Goal: Navigation & Orientation: Find specific page/section

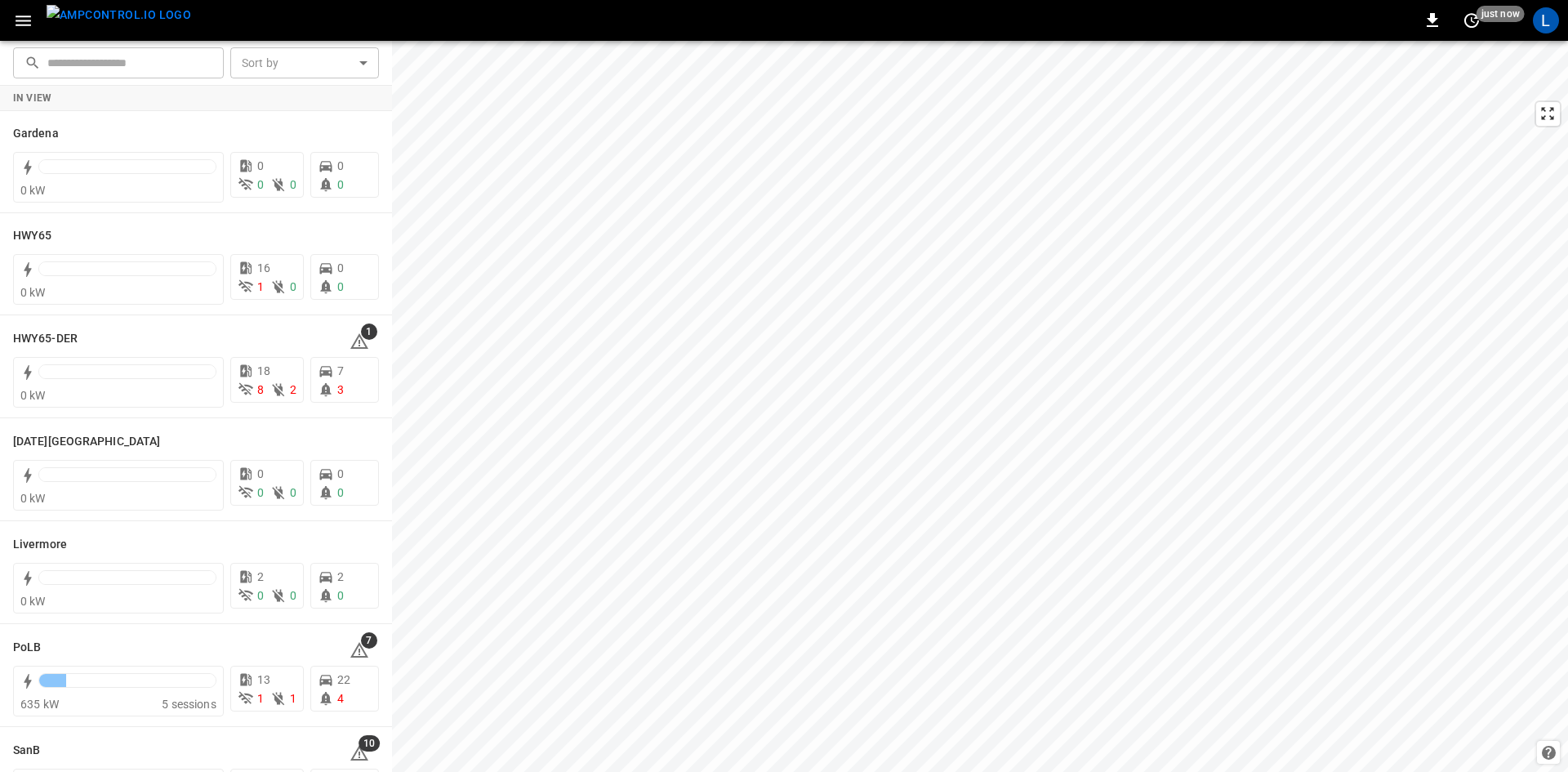
click at [11, 30] on button "button" at bounding box center [24, 21] width 33 height 30
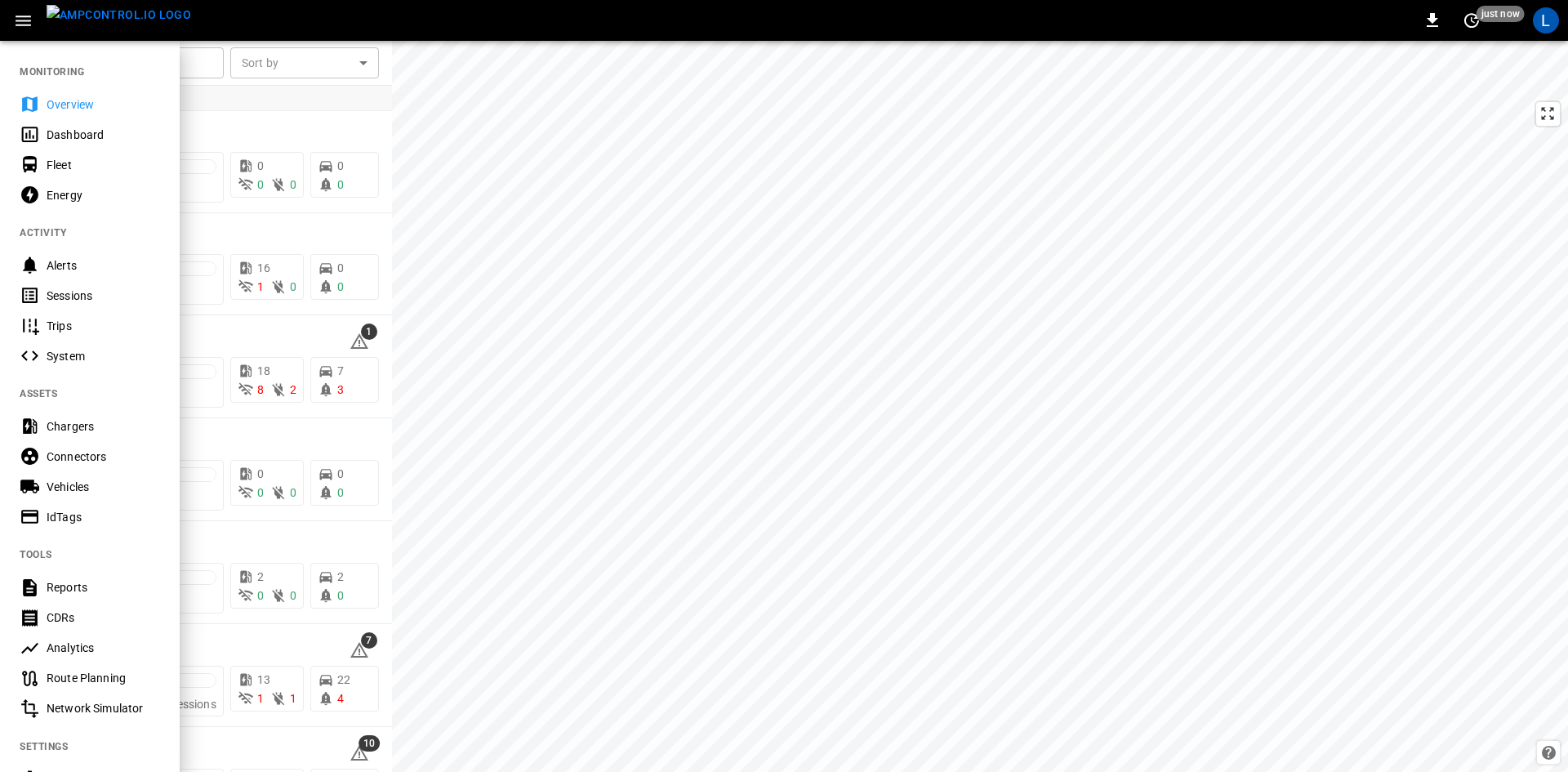
click at [17, 20] on icon "button" at bounding box center [24, 21] width 16 height 11
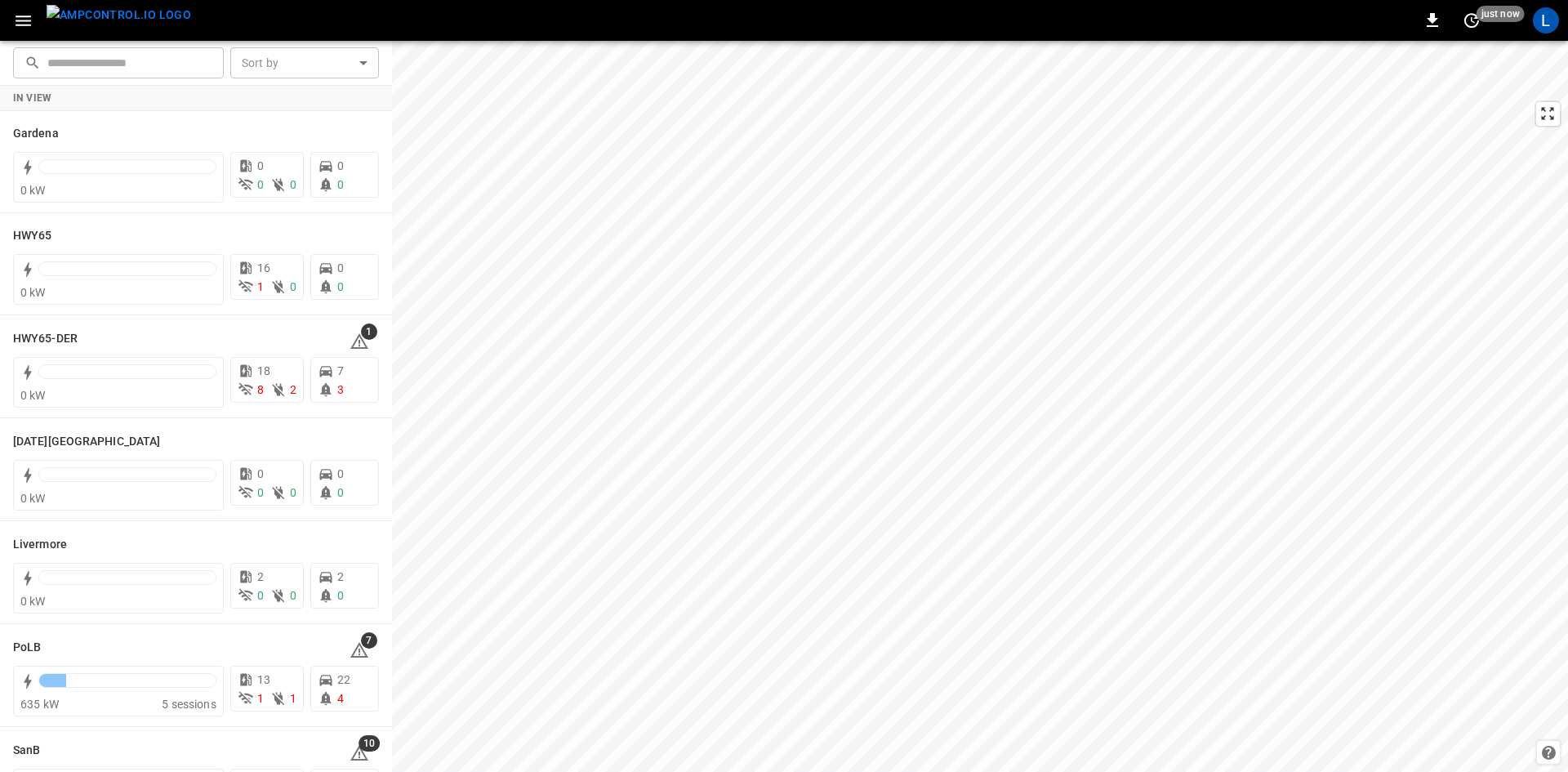
click at [28, 23] on icon "button" at bounding box center [23, 21] width 21 height 21
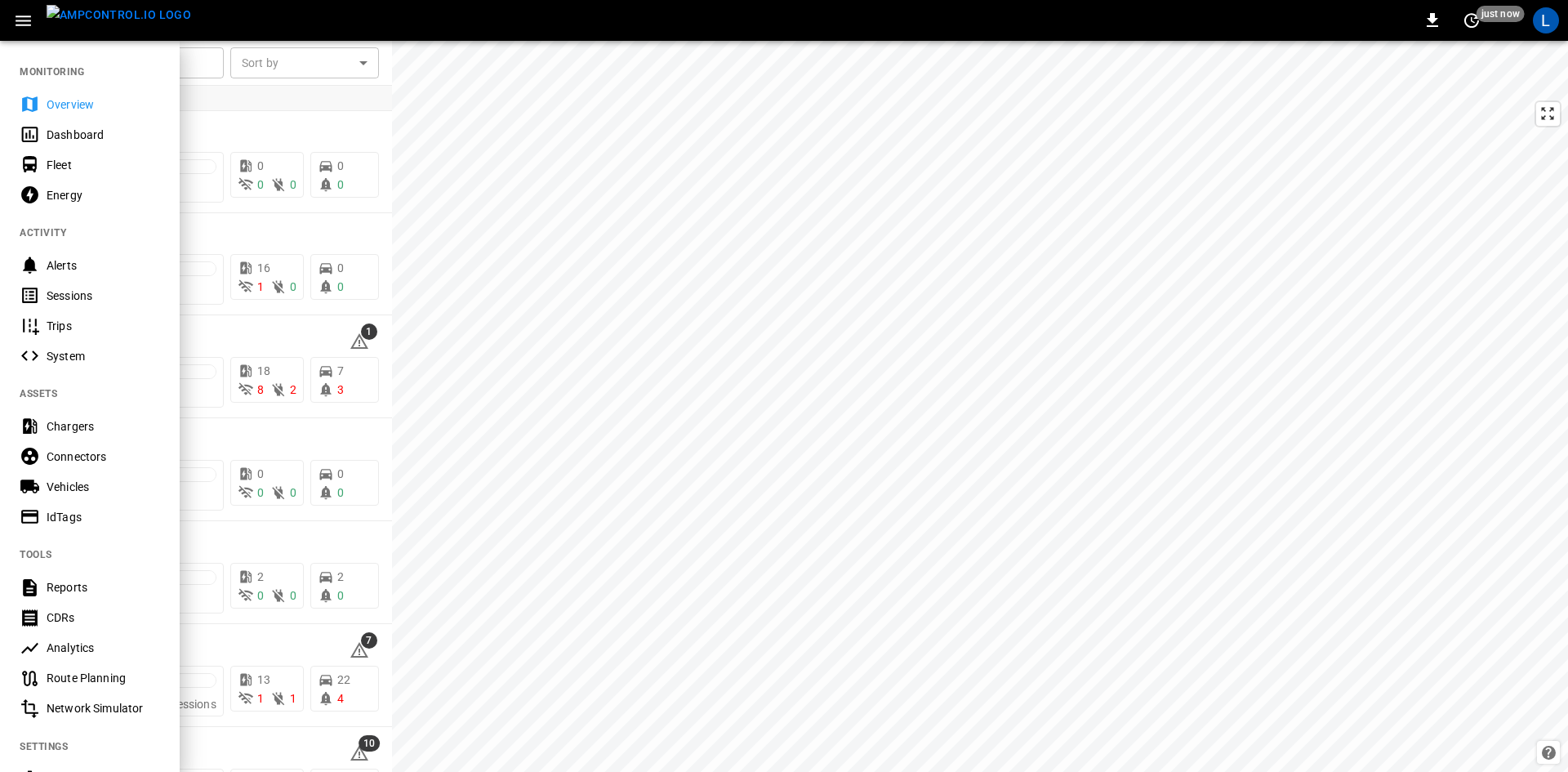
click at [88, 294] on div "Sessions" at bounding box center [103, 296] width 114 height 17
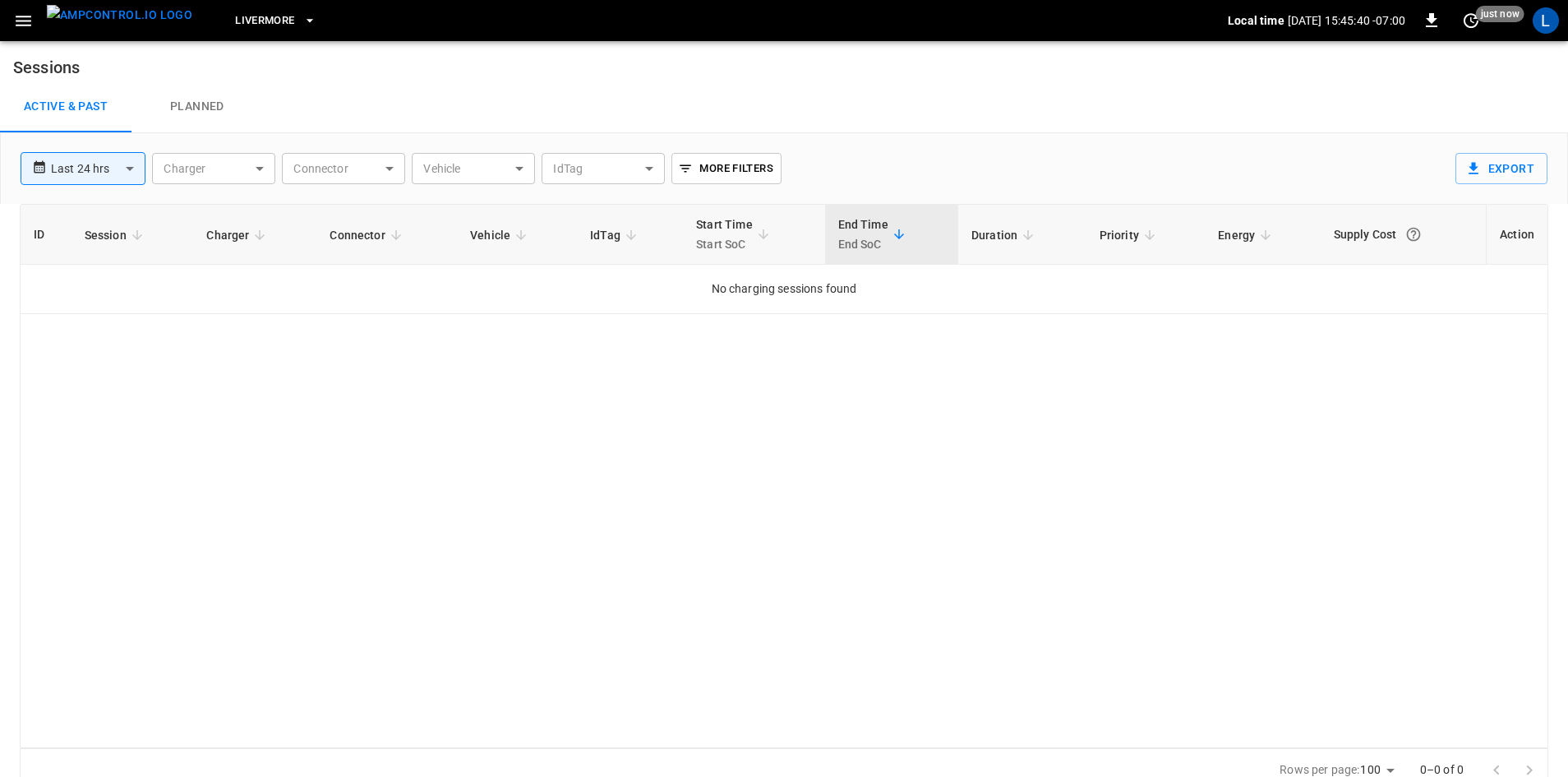
click at [301, 22] on icon "button" at bounding box center [309, 20] width 17 height 17
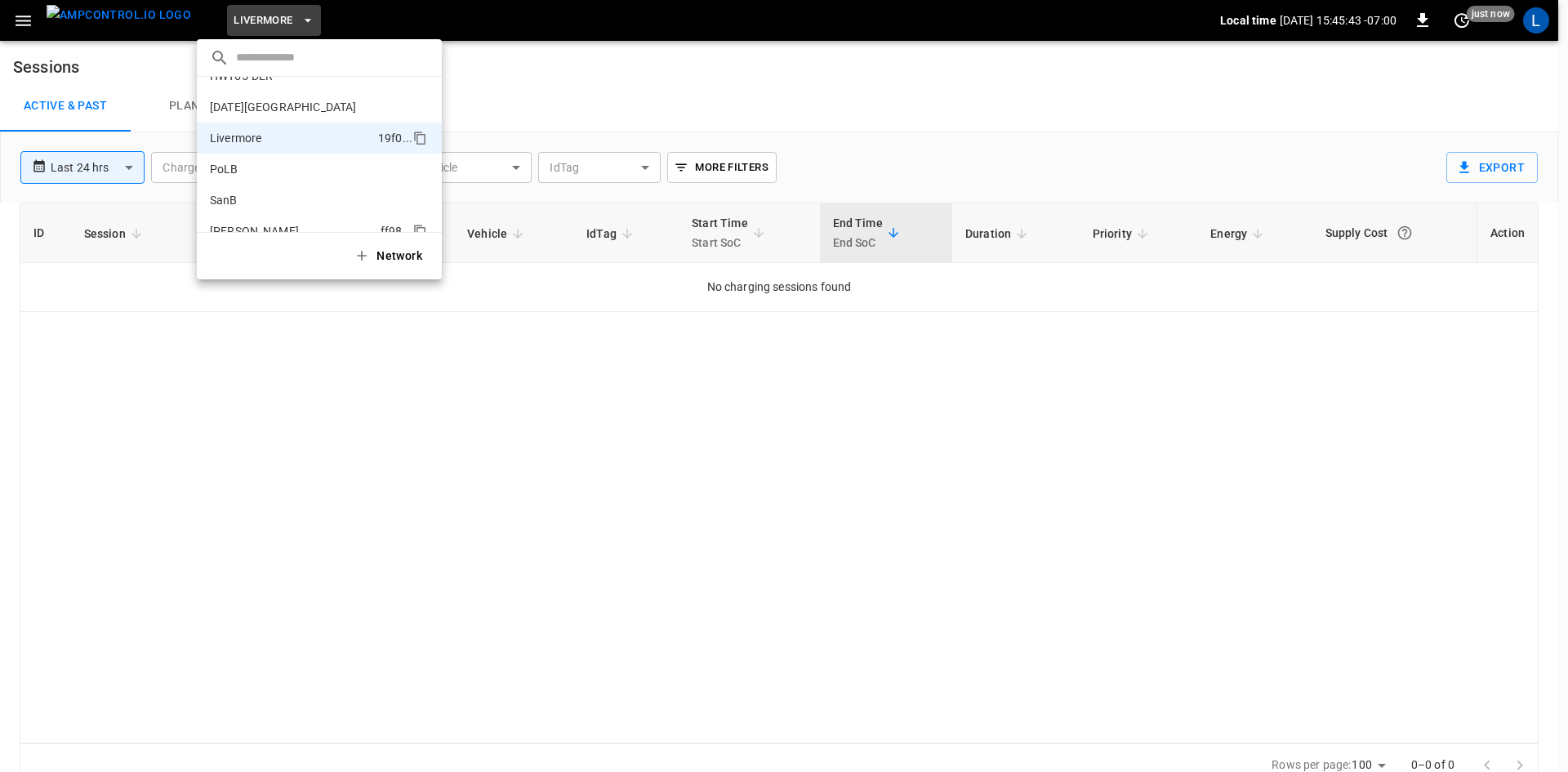
scroll to position [56, 0]
click at [280, 129] on p "[DATE][GEOGRAPHIC_DATA]" at bounding box center [283, 137] width 146 height 17
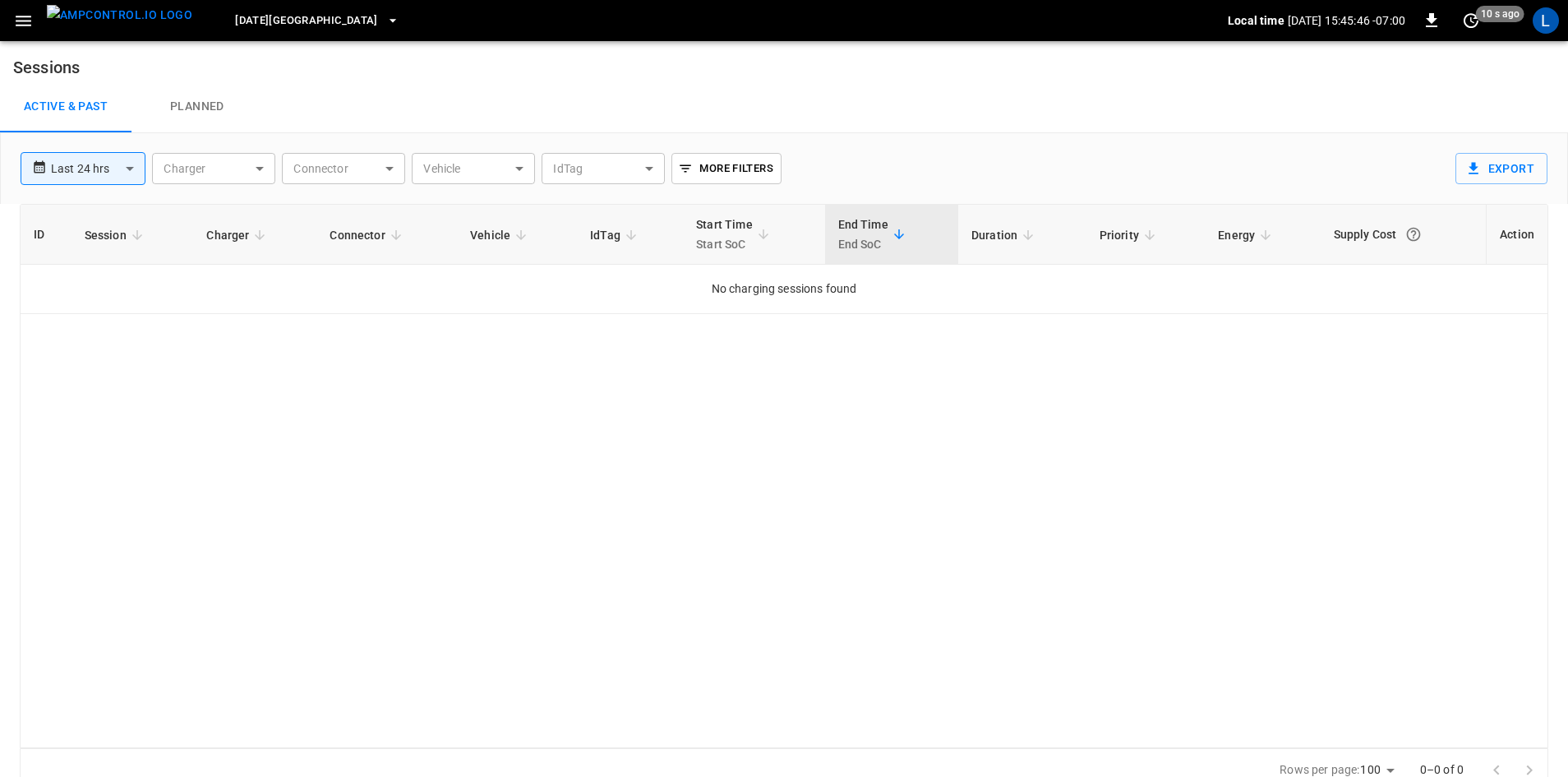
click at [265, 18] on span "[DATE][GEOGRAPHIC_DATA]" at bounding box center [306, 21] width 143 height 19
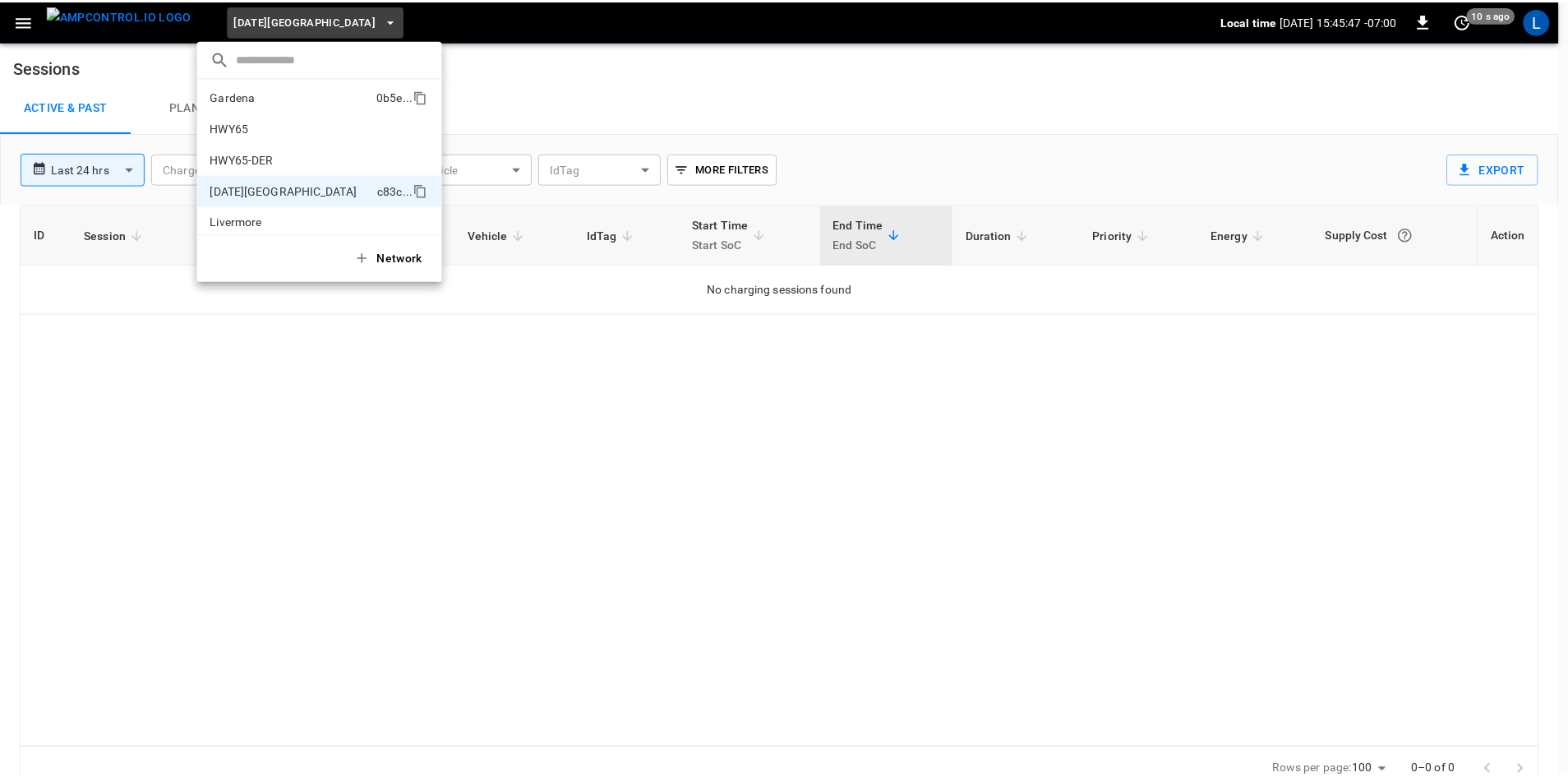
scroll to position [0, 0]
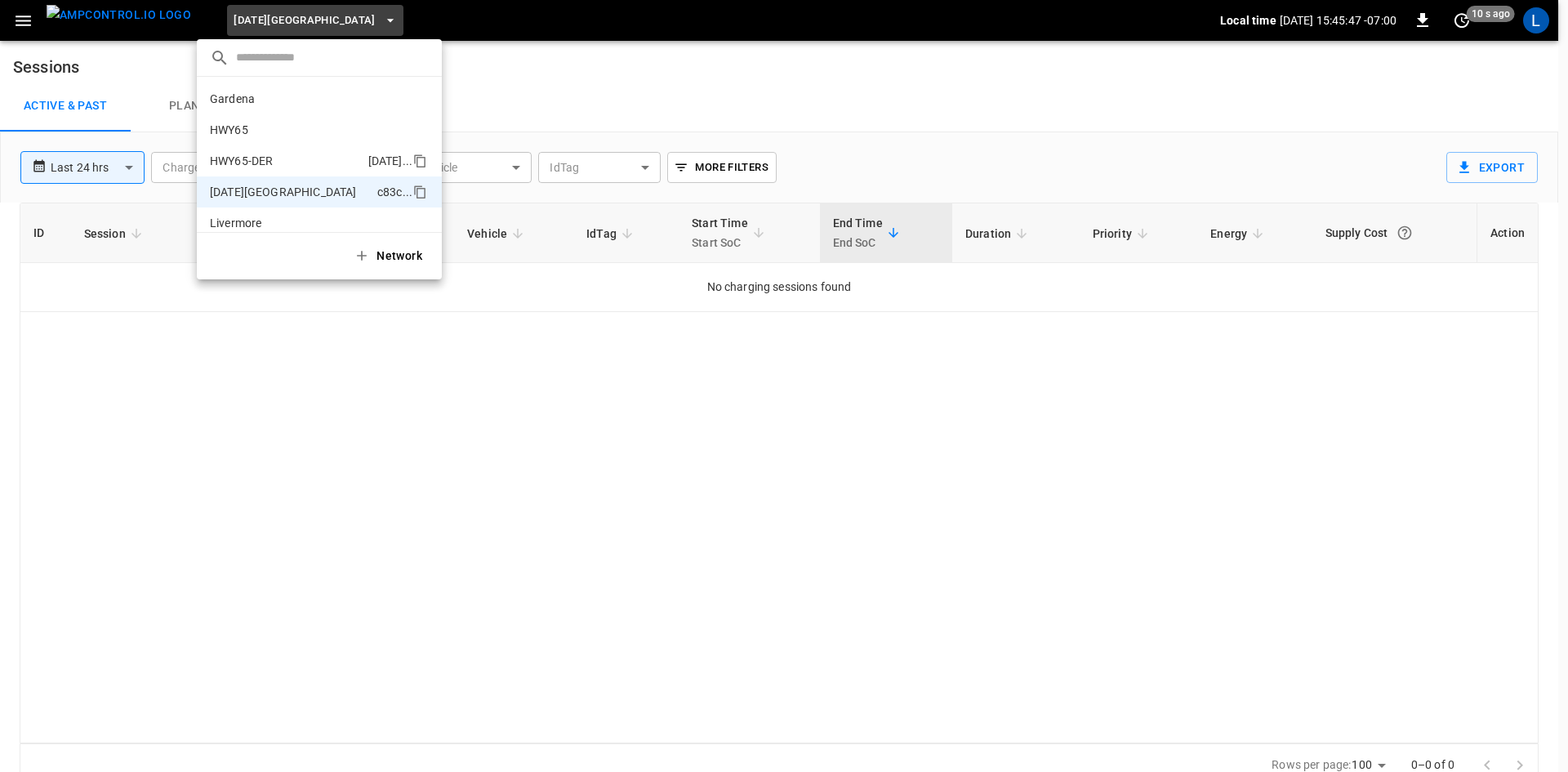
click at [280, 153] on li "HWY65-DER [DATE].." at bounding box center [319, 161] width 245 height 31
